Goal: Task Accomplishment & Management: Manage account settings

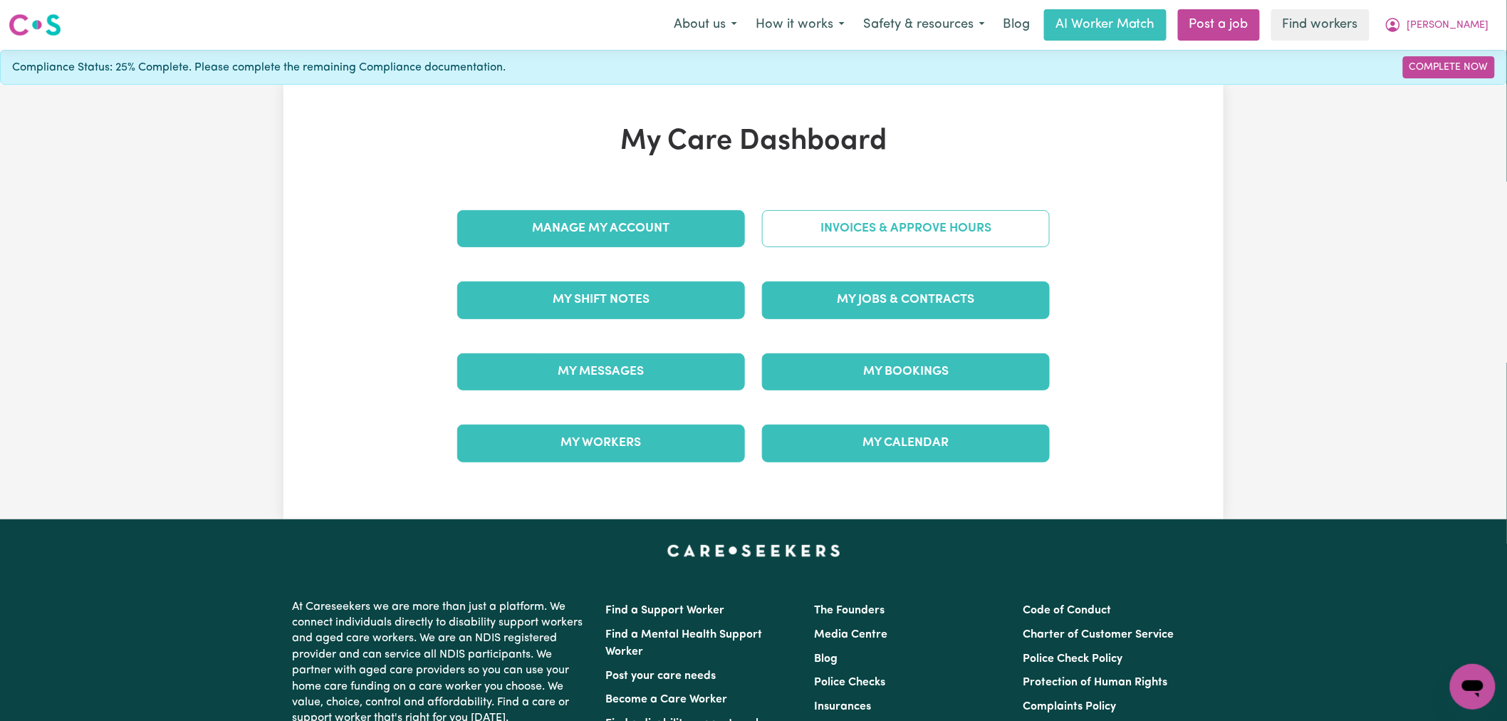
click at [884, 224] on link "Invoices & Approve Hours" at bounding box center [906, 228] width 288 height 37
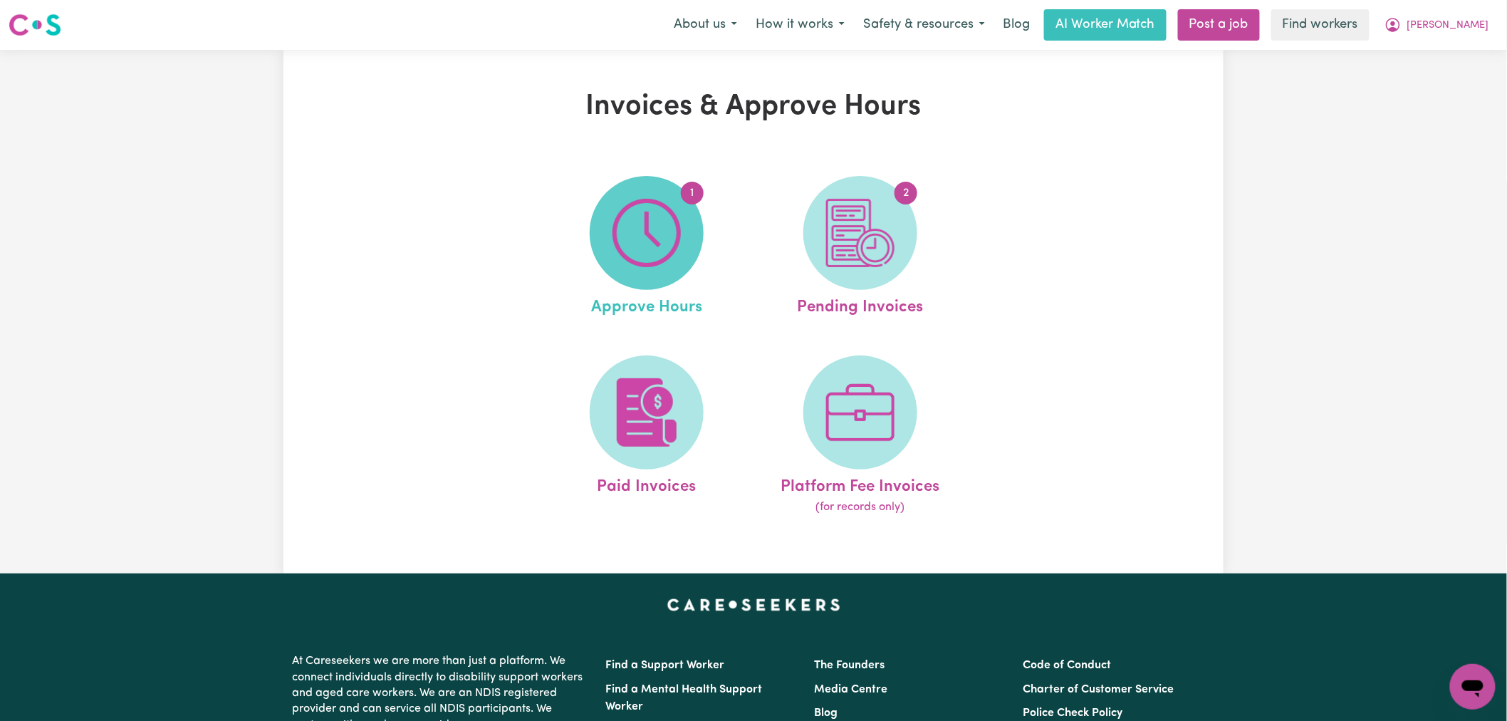
click at [635, 253] on img at bounding box center [647, 233] width 68 height 68
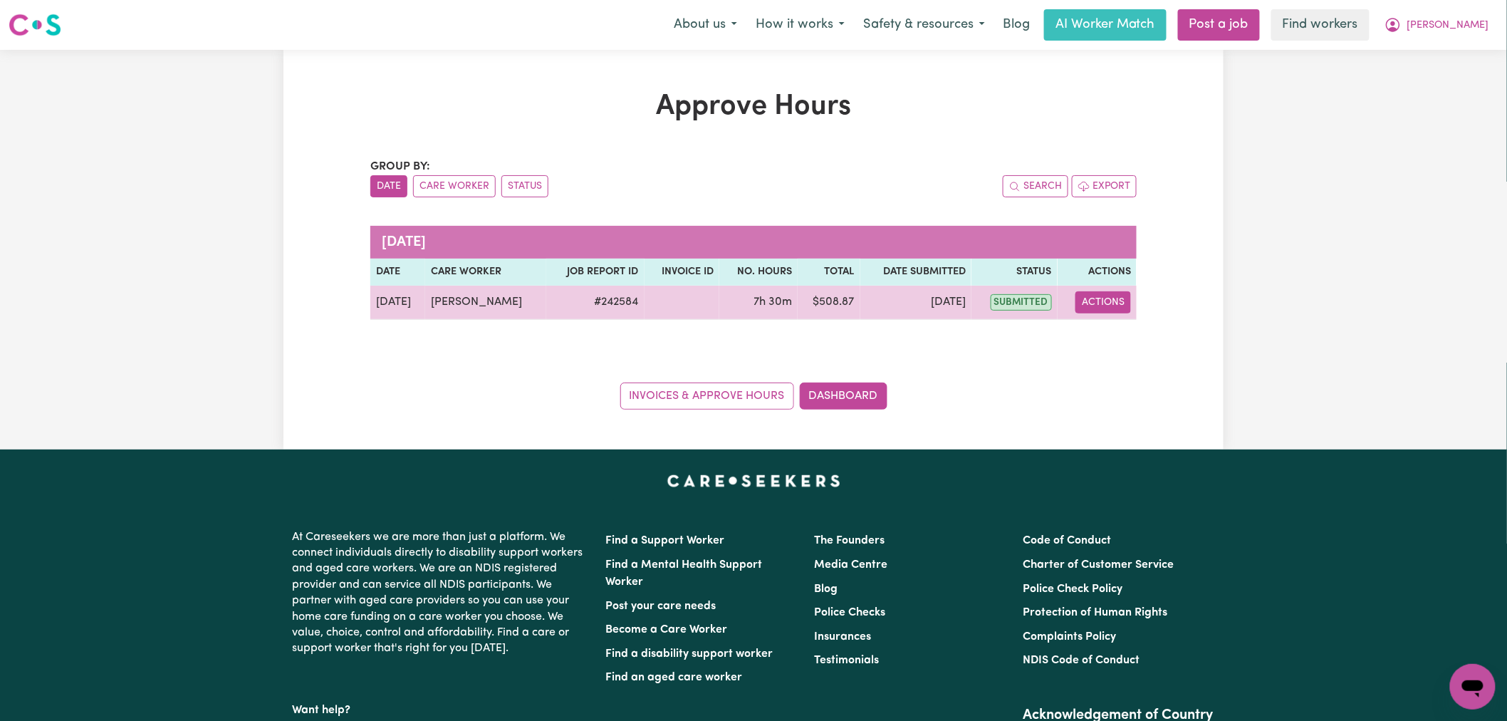
click at [1123, 301] on button "Actions" at bounding box center [1104, 302] width 56 height 22
click at [1141, 330] on link "View Job Report" at bounding box center [1137, 335] width 122 height 28
select select "pm"
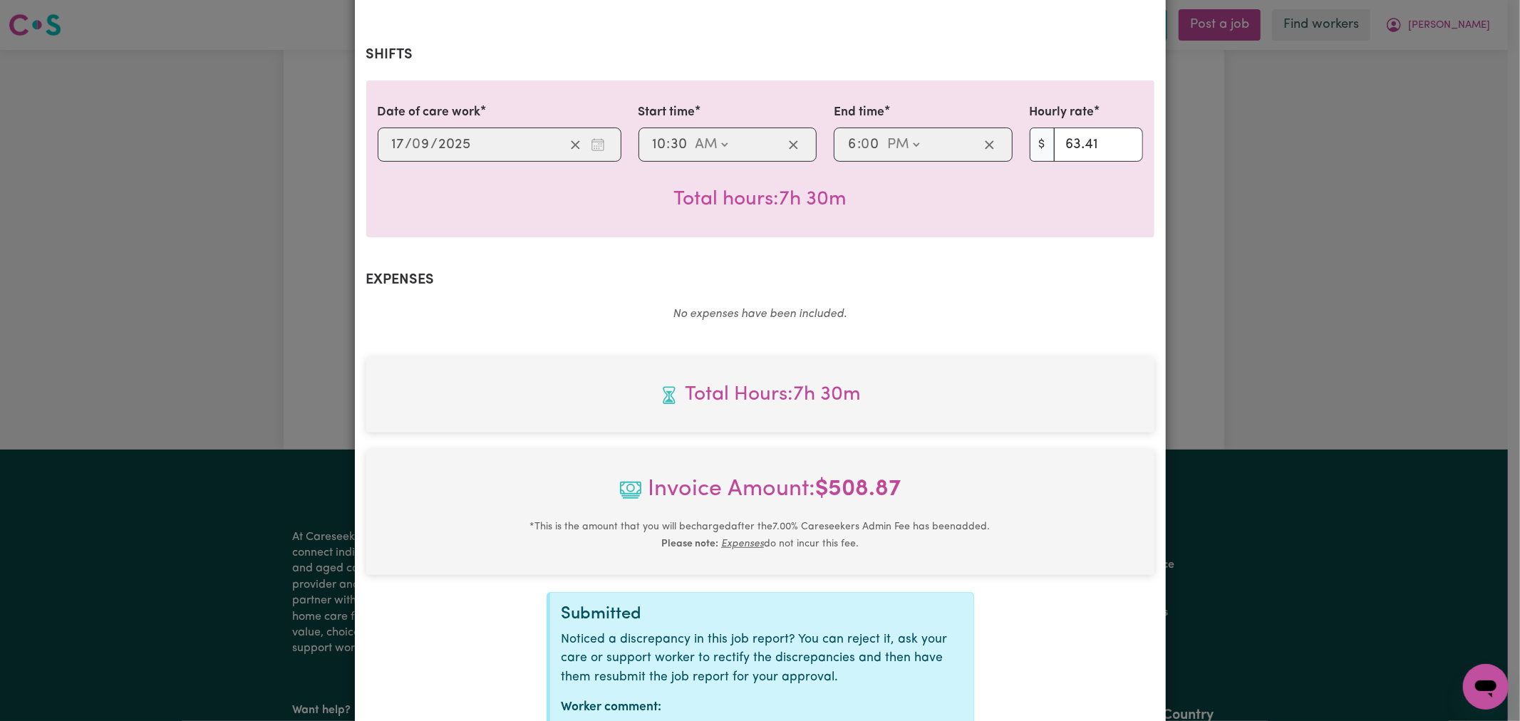
scroll to position [378, 0]
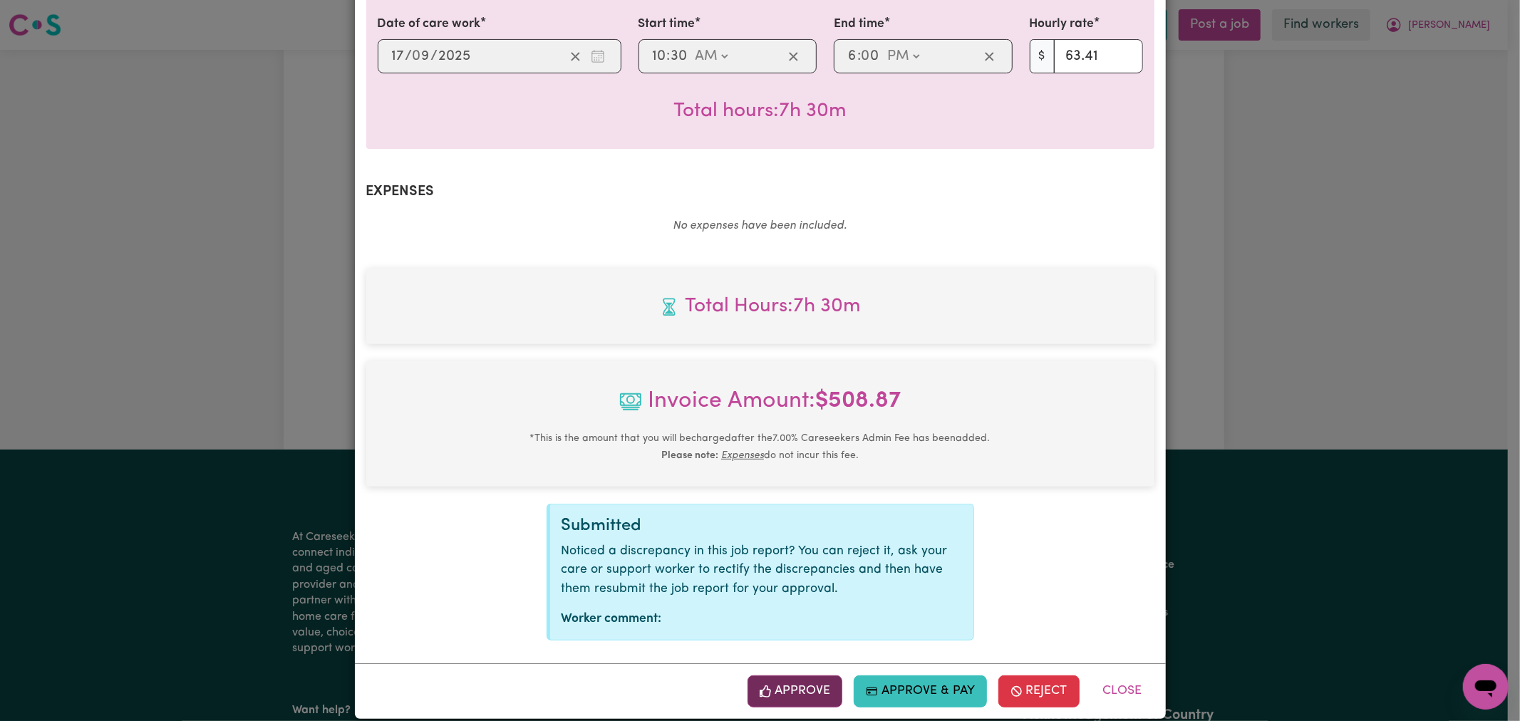
click at [789, 675] on button "Approve" at bounding box center [794, 690] width 95 height 31
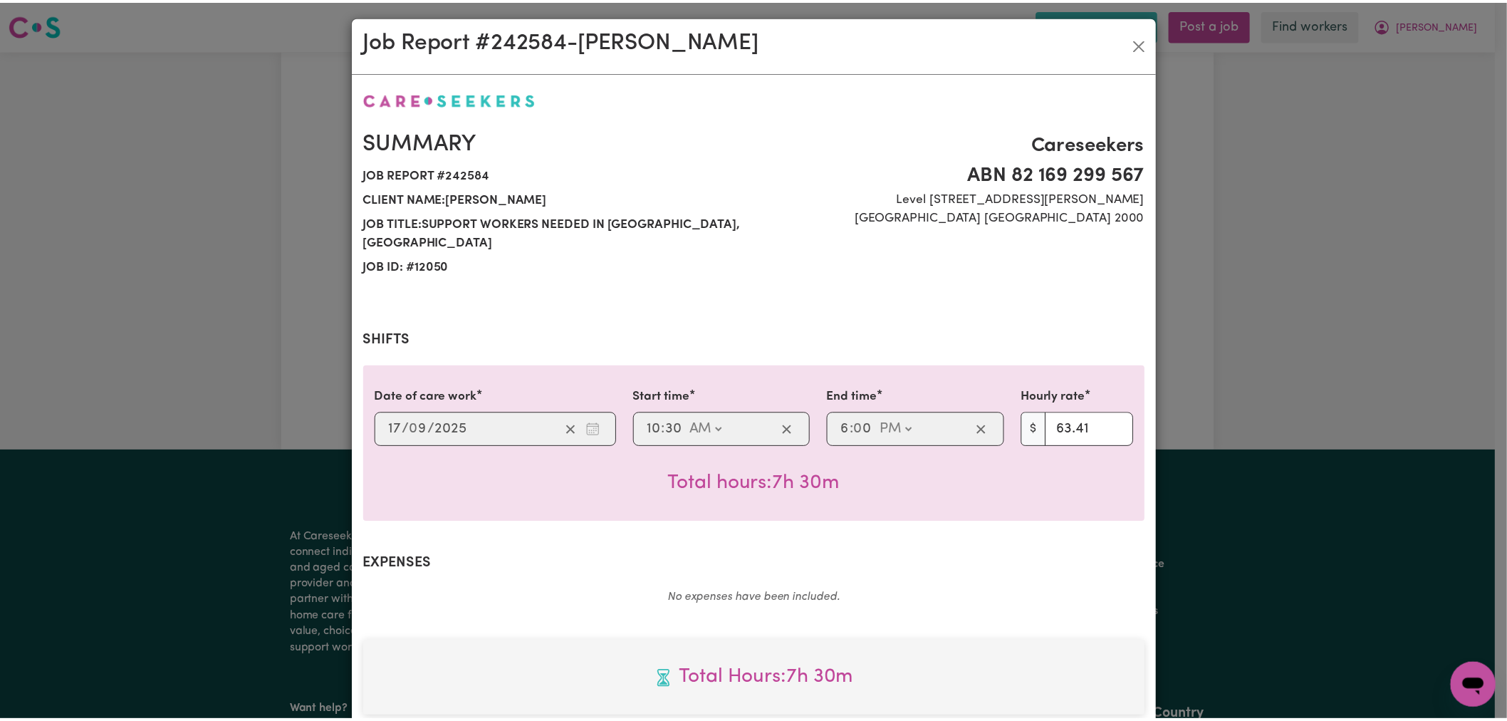
scroll to position [0, 0]
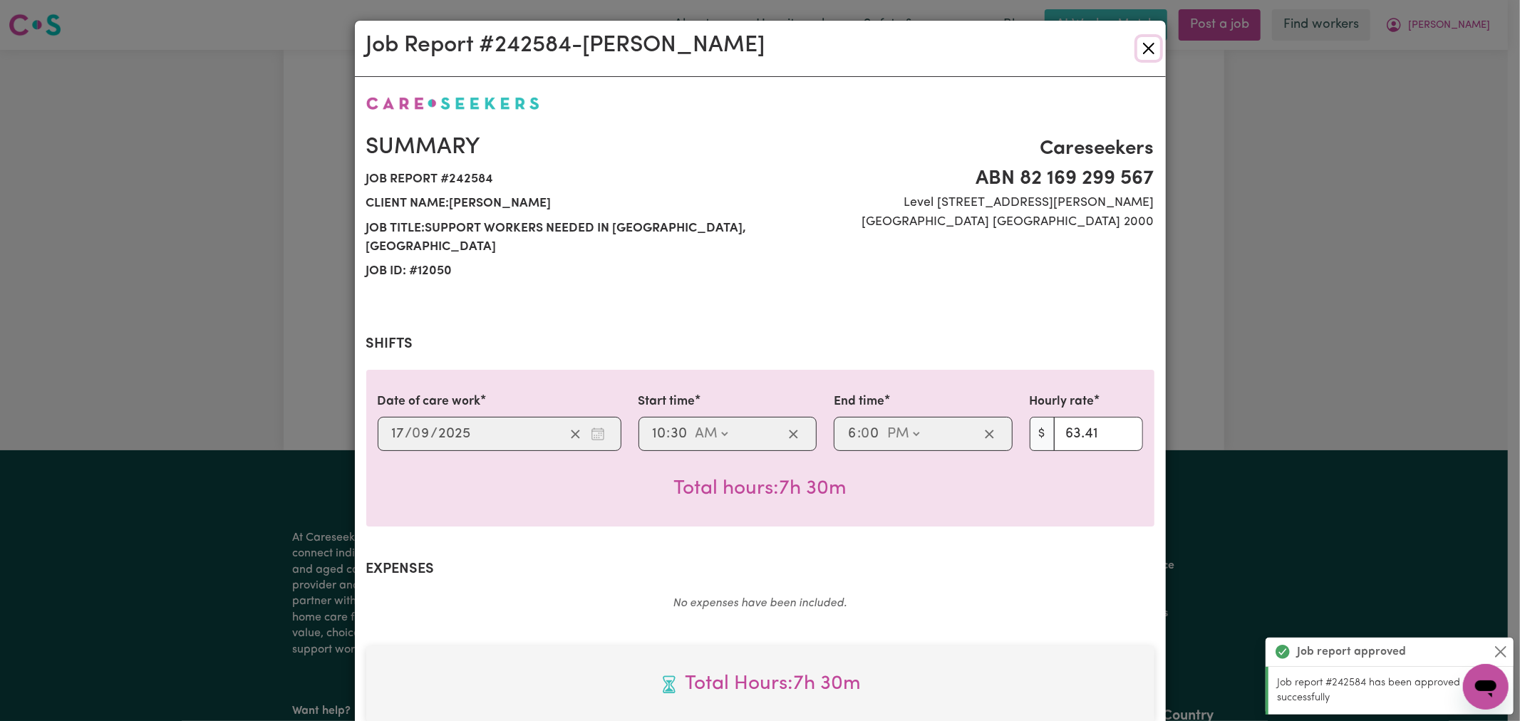
click at [1137, 53] on button "Close" at bounding box center [1148, 48] width 23 height 23
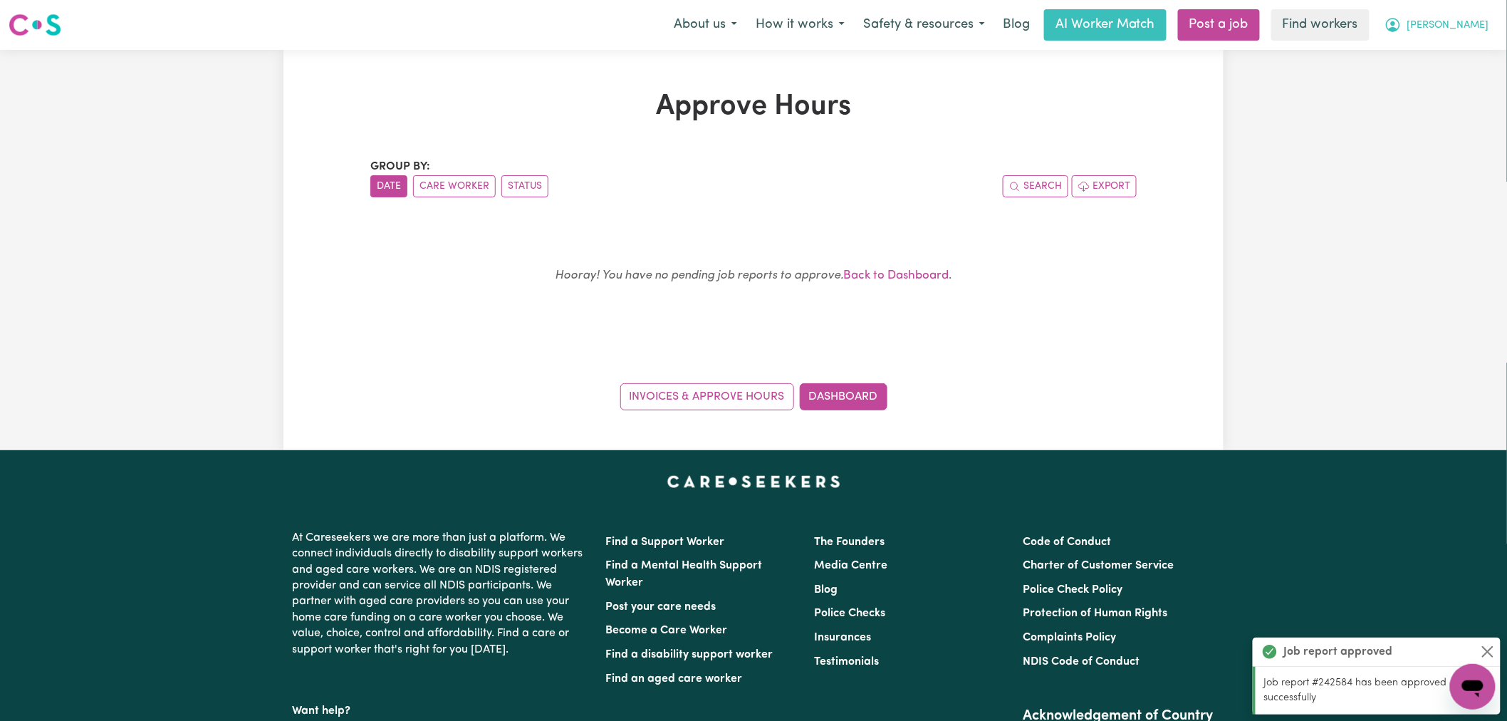
drag, startPoint x: 1475, startPoint y: 16, endPoint x: 1479, endPoint y: 38, distance: 22.4
click at [1475, 16] on button "[PERSON_NAME]" at bounding box center [1437, 25] width 123 height 30
click at [1479, 42] on link "My Dashboard" at bounding box center [1442, 55] width 113 height 27
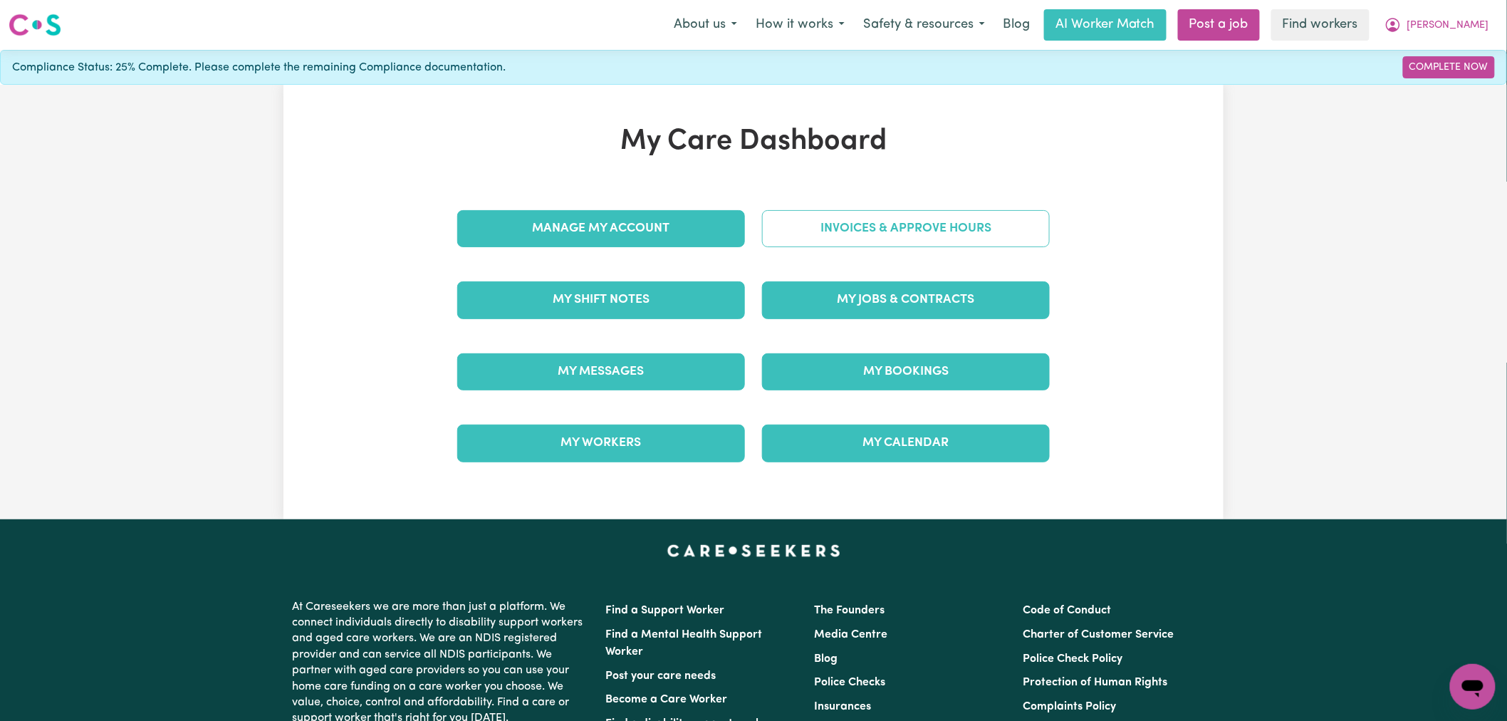
click at [870, 233] on link "Invoices & Approve Hours" at bounding box center [906, 228] width 288 height 37
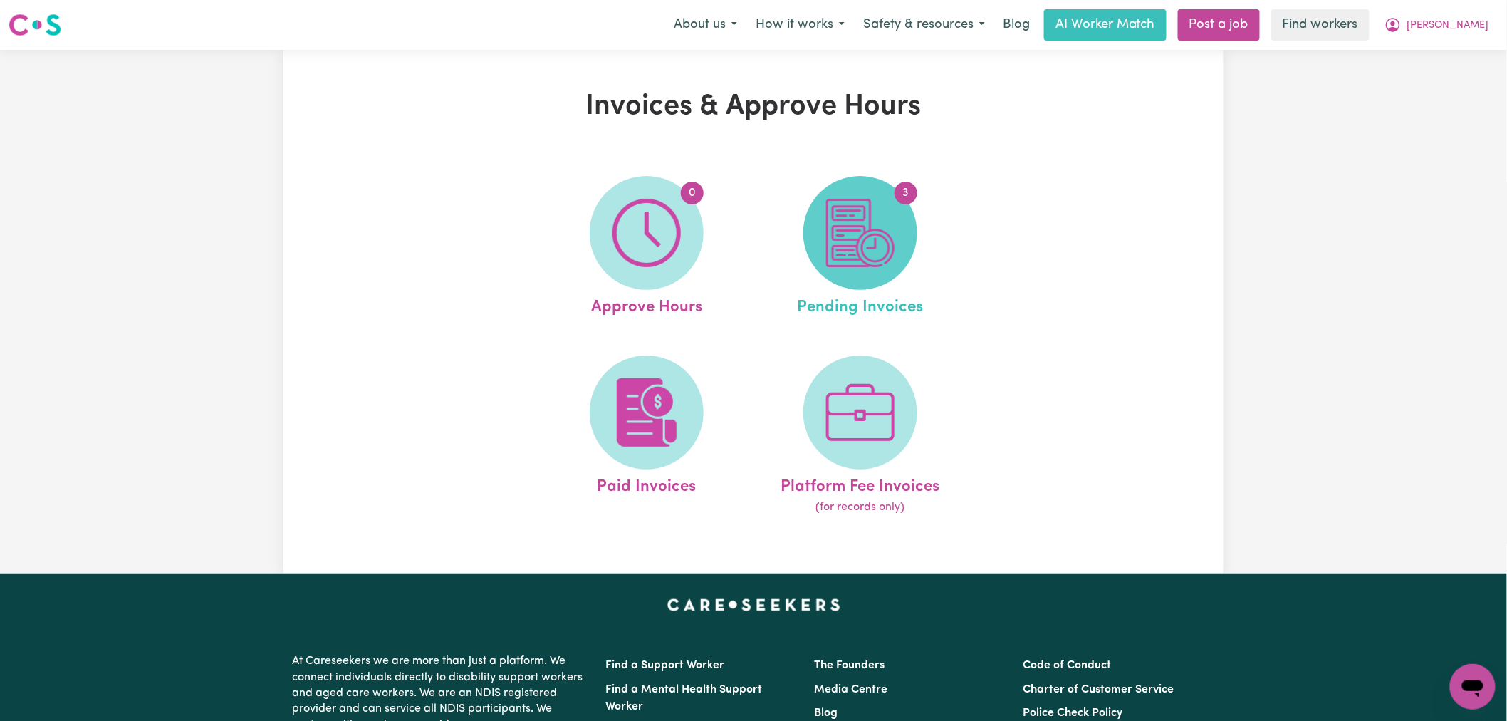
click at [868, 251] on img at bounding box center [860, 233] width 68 height 68
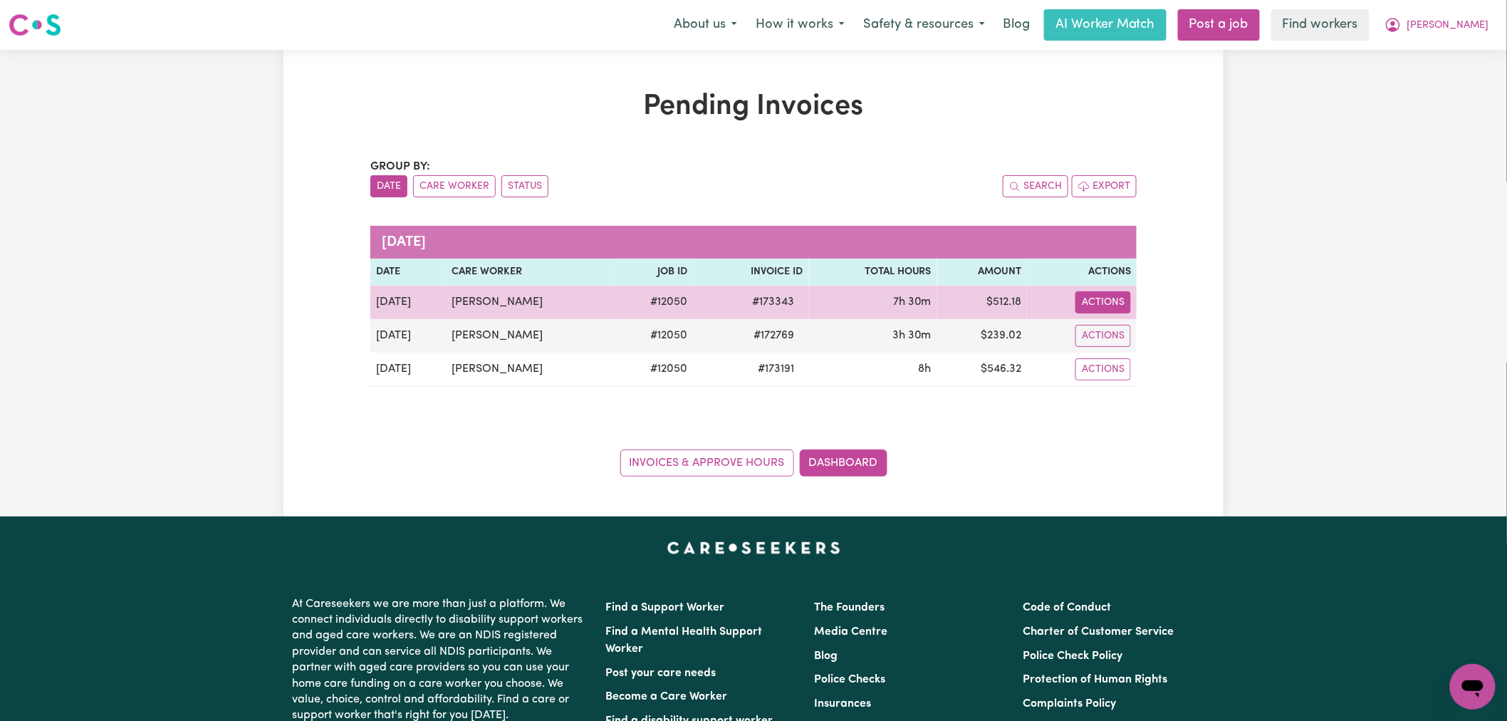
click at [1101, 305] on button "Actions" at bounding box center [1104, 302] width 56 height 22
click at [1129, 397] on link "Paid via EFT" at bounding box center [1142, 392] width 130 height 28
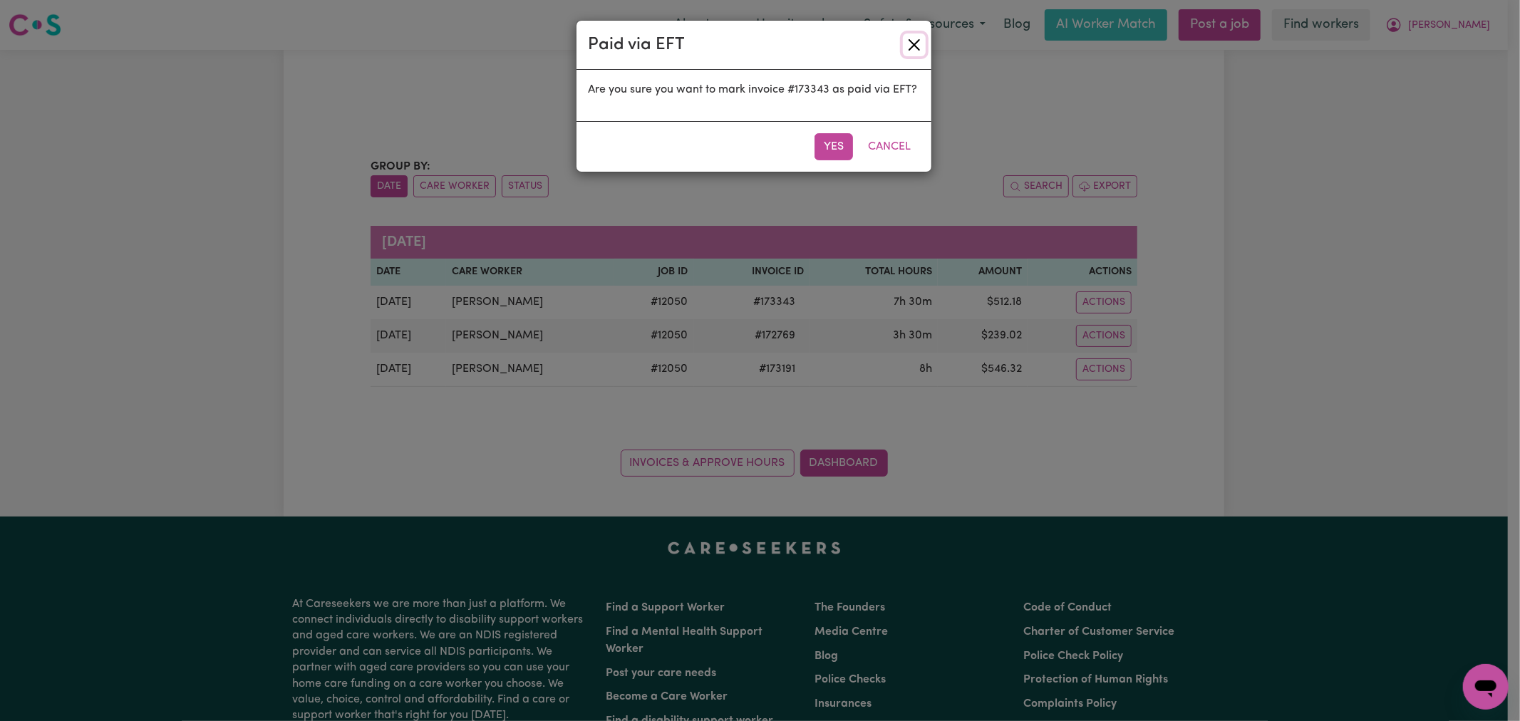
click at [915, 38] on button "Close" at bounding box center [914, 44] width 23 height 23
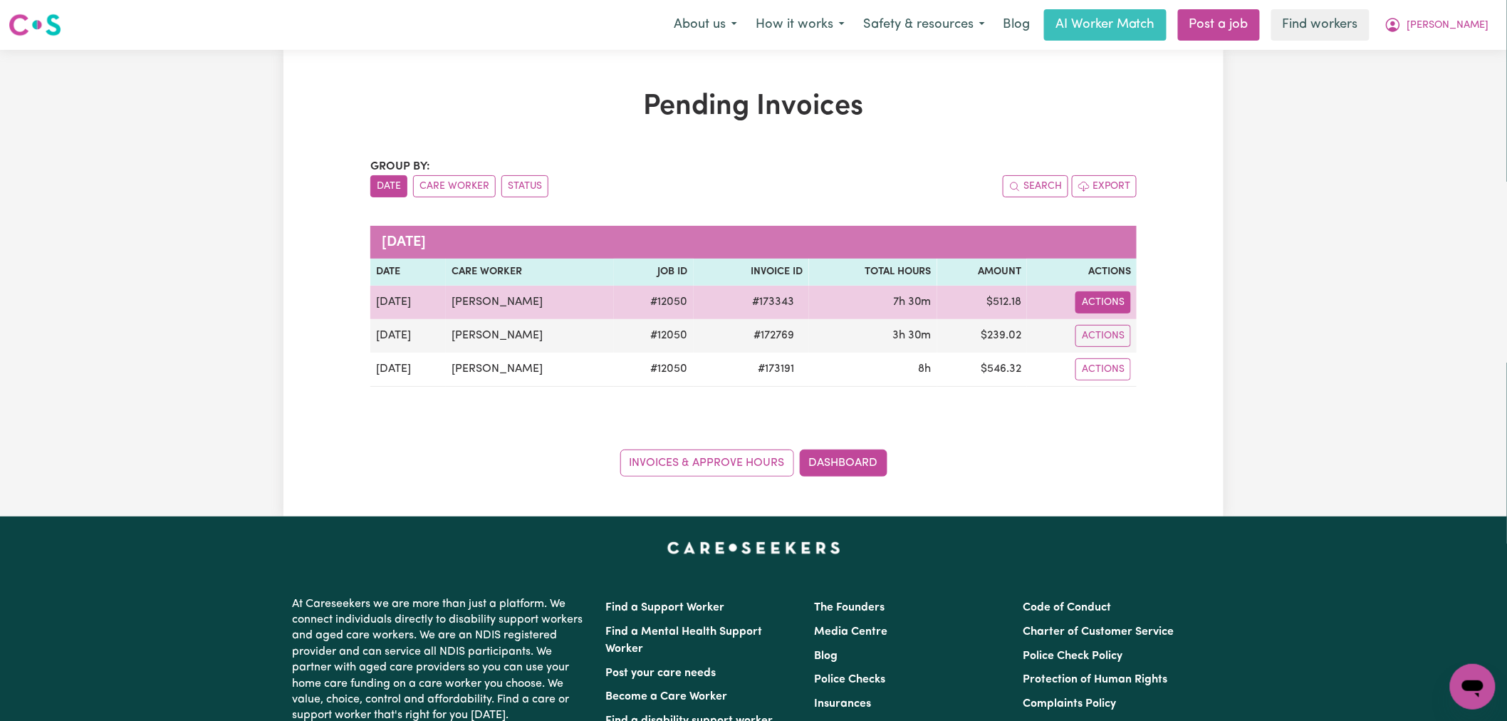
click at [1100, 302] on button "Actions" at bounding box center [1104, 302] width 56 height 22
click at [1123, 339] on link "Download Invoice" at bounding box center [1142, 335] width 130 height 28
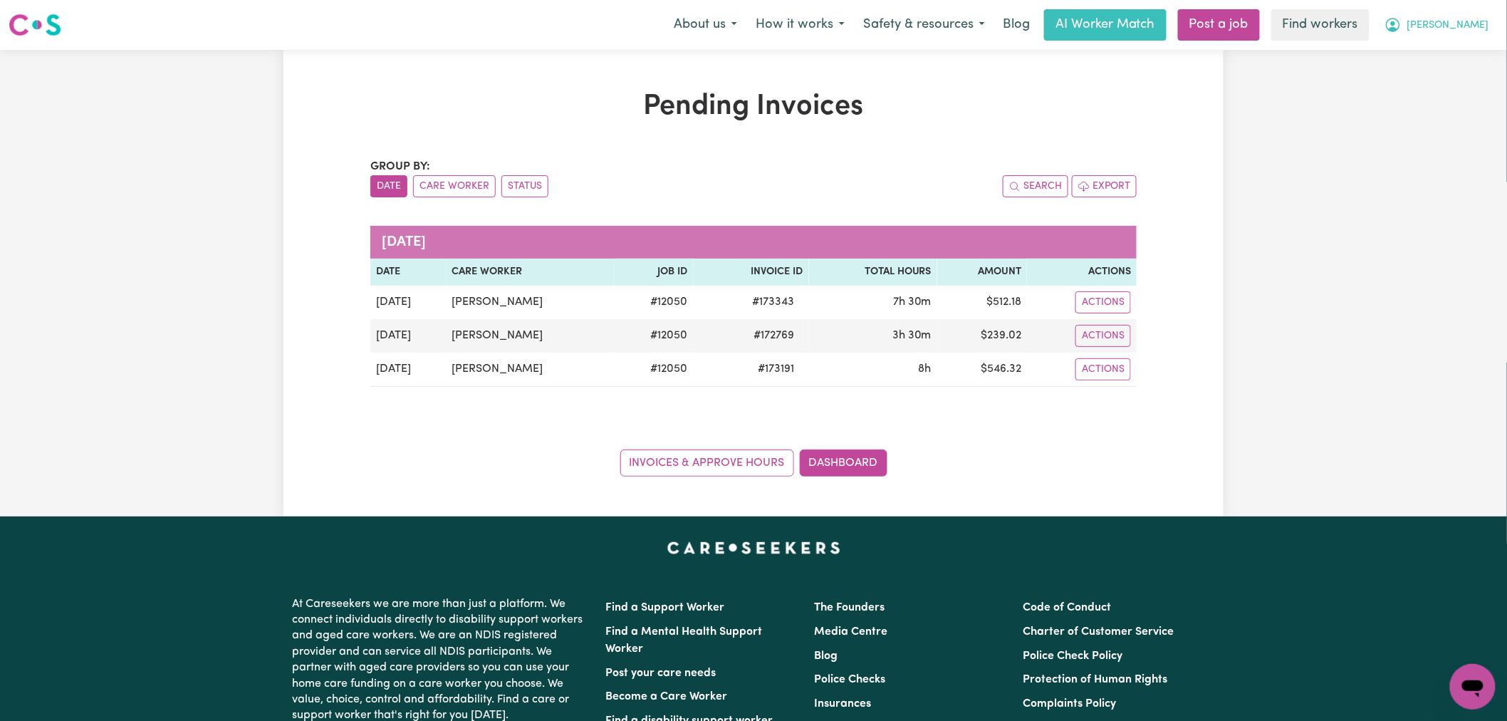
drag, startPoint x: 1464, startPoint y: 24, endPoint x: 1464, endPoint y: 33, distance: 9.3
click at [1464, 24] on span "[PERSON_NAME]" at bounding box center [1449, 26] width 82 height 16
click at [1441, 88] on link "Logout" at bounding box center [1442, 81] width 113 height 27
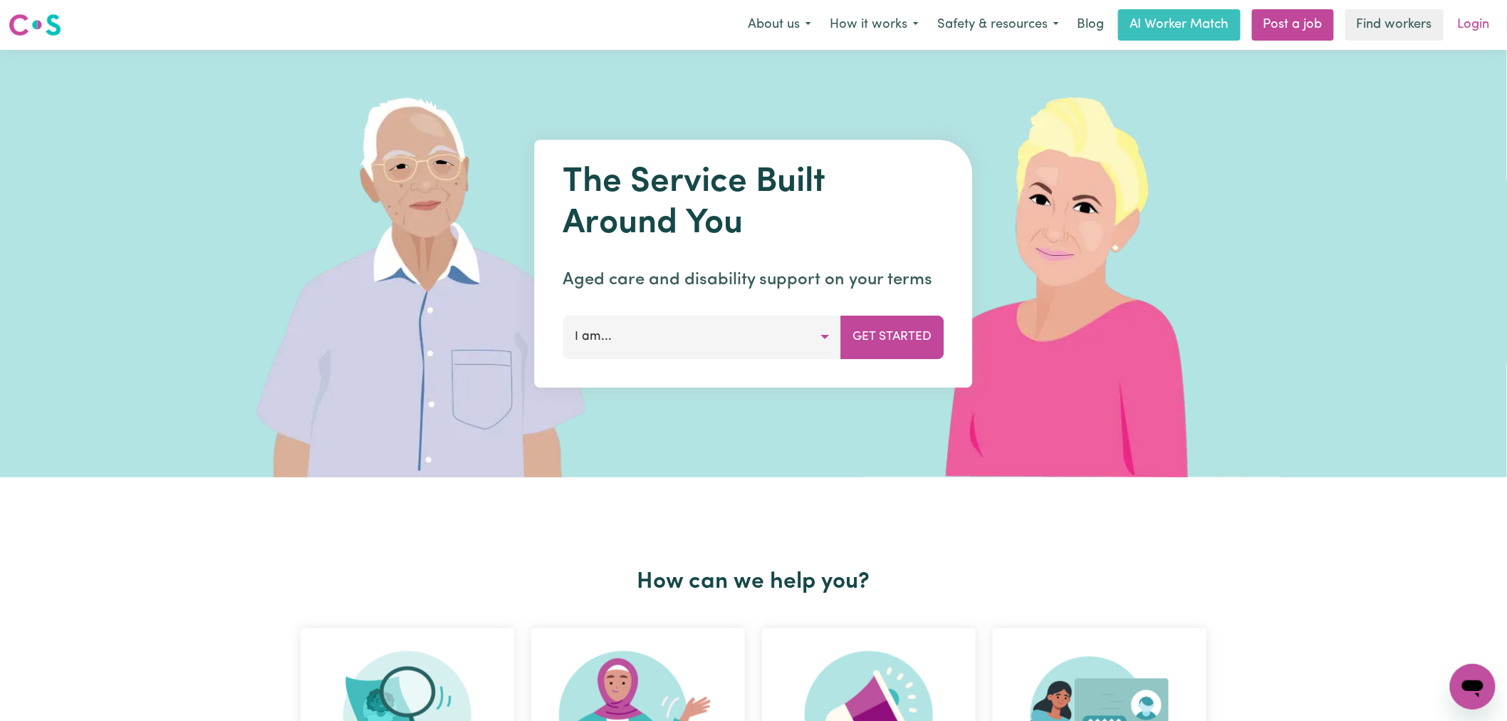
click at [1486, 20] on link "Login" at bounding box center [1474, 24] width 49 height 31
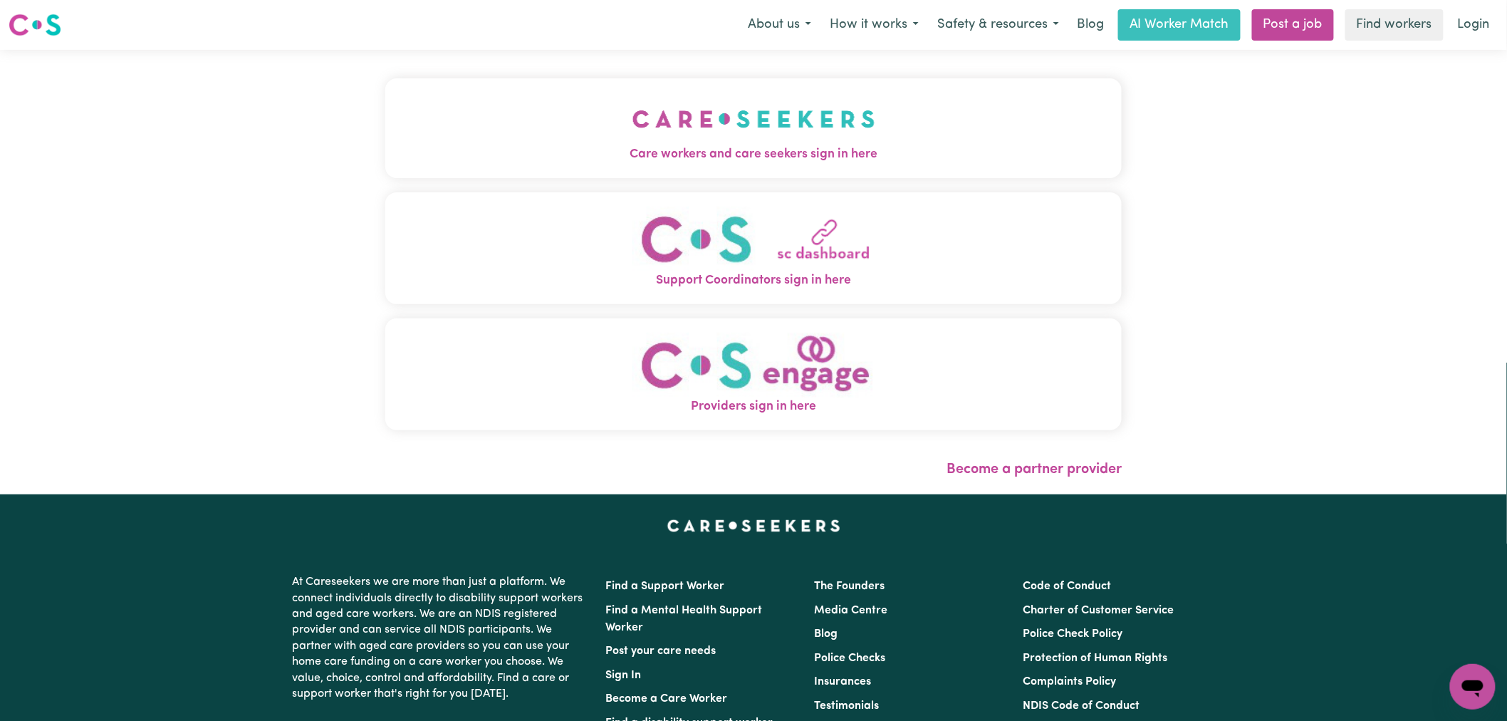
click at [754, 108] on img "Care workers and care seekers sign in here" at bounding box center [754, 119] width 243 height 53
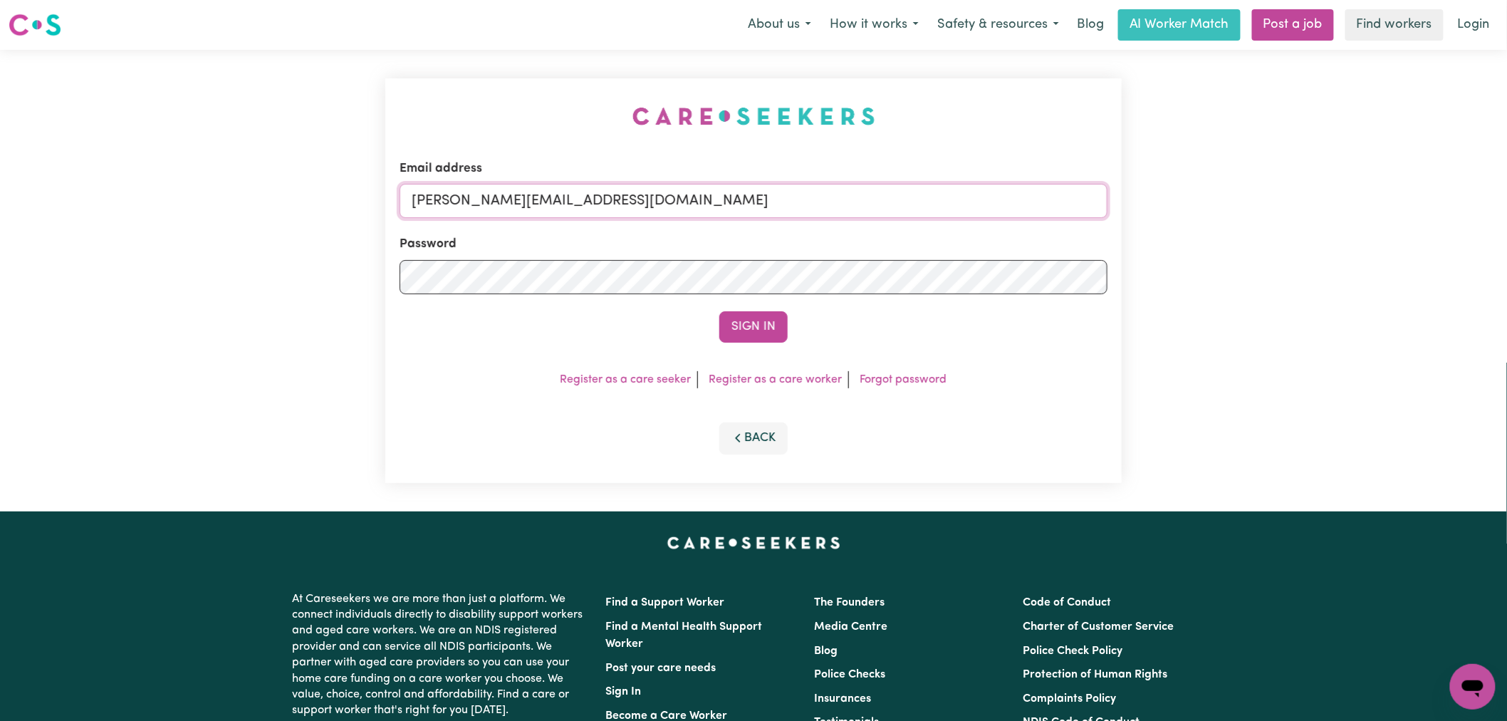
click at [643, 198] on input "[PERSON_NAME][EMAIL_ADDRESS][DOMAIN_NAME]" at bounding box center [754, 201] width 708 height 34
drag, startPoint x: 759, startPoint y: 205, endPoint x: 488, endPoint y: 197, distance: 270.8
click at [488, 197] on input "[EMAIL_ADDRESS][DOMAIN_NAME]" at bounding box center [754, 201] width 708 height 34
type input "[EMAIL_ADDRESS][DOMAIN_NAME]"
click at [759, 338] on button "Sign In" at bounding box center [754, 326] width 68 height 31
